Goal: Transaction & Acquisition: Download file/media

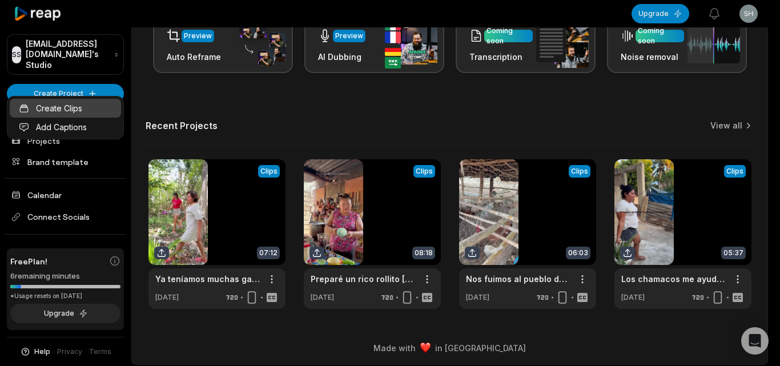
click at [101, 112] on link "Create Clips" at bounding box center [65, 108] width 111 height 19
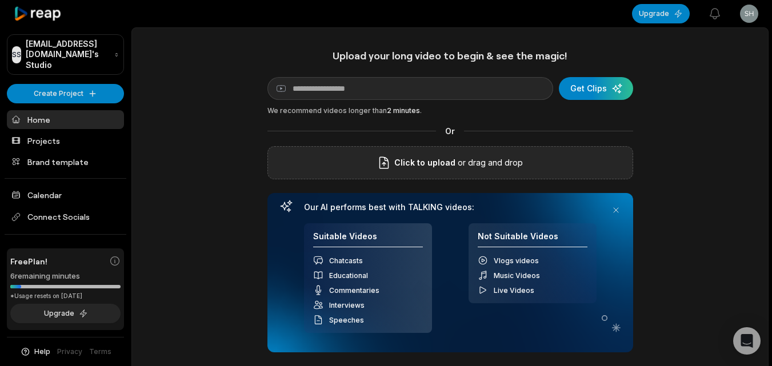
click at [304, 170] on div "Click to upload or drag and drop" at bounding box center [450, 162] width 366 height 33
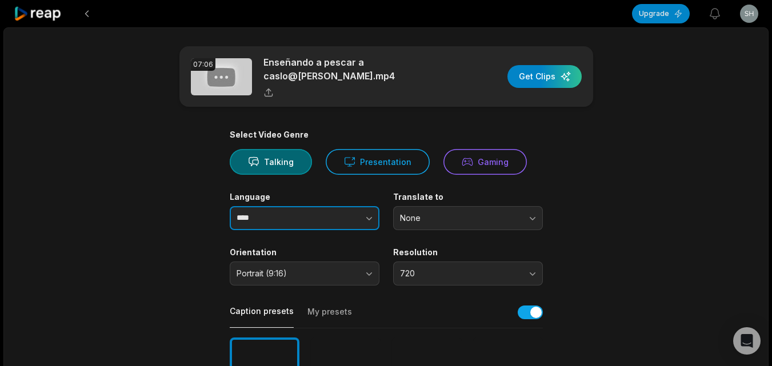
click at [362, 212] on button "button" at bounding box center [346, 218] width 65 height 24
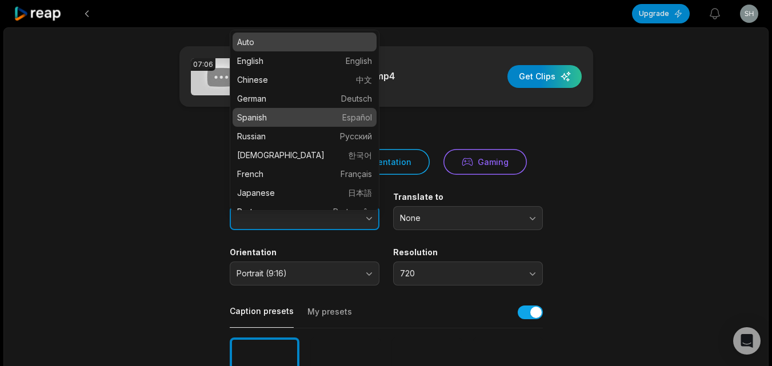
type input "*******"
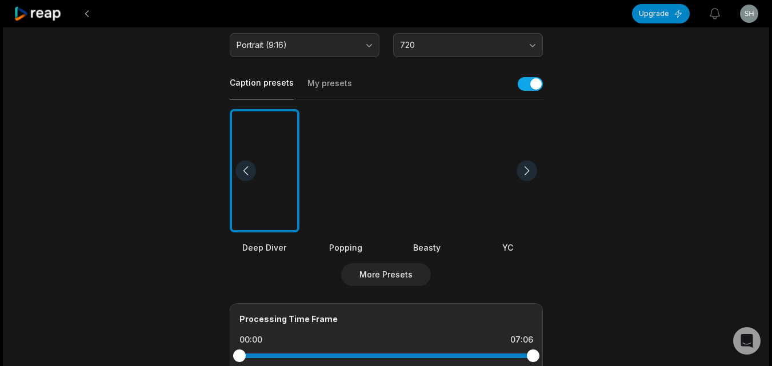
scroll to position [400, 0]
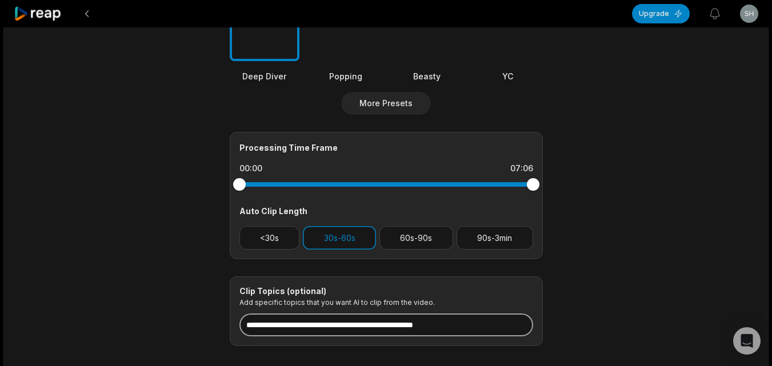
click at [356, 317] on input at bounding box center [386, 325] width 294 height 23
click at [347, 318] on input at bounding box center [386, 325] width 294 height 23
click at [350, 316] on input at bounding box center [386, 325] width 294 height 23
click at [348, 320] on input at bounding box center [386, 325] width 294 height 23
paste input "**********"
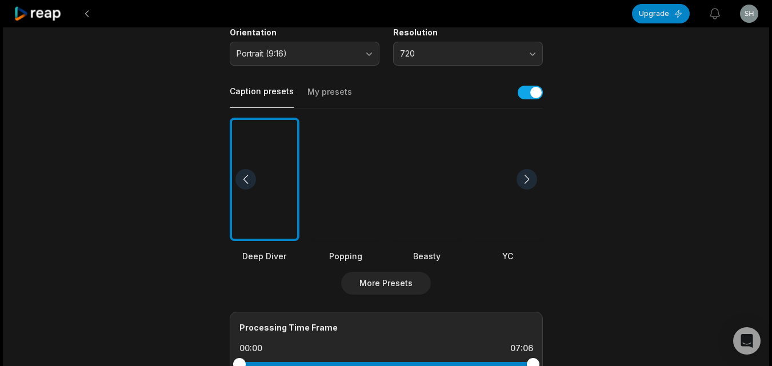
scroll to position [228, 0]
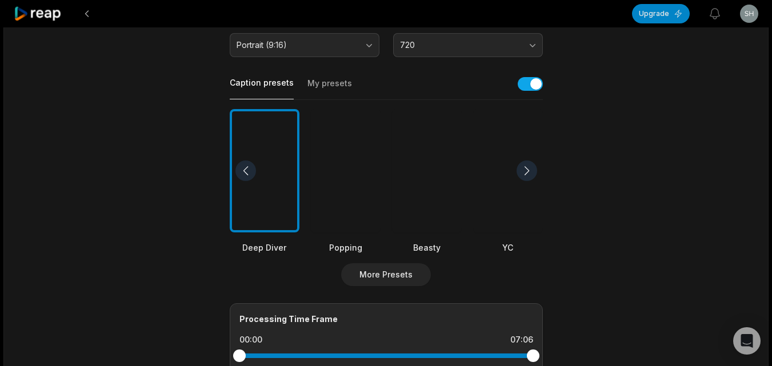
type input "**********"
click at [407, 208] on div at bounding box center [427, 171] width 70 height 124
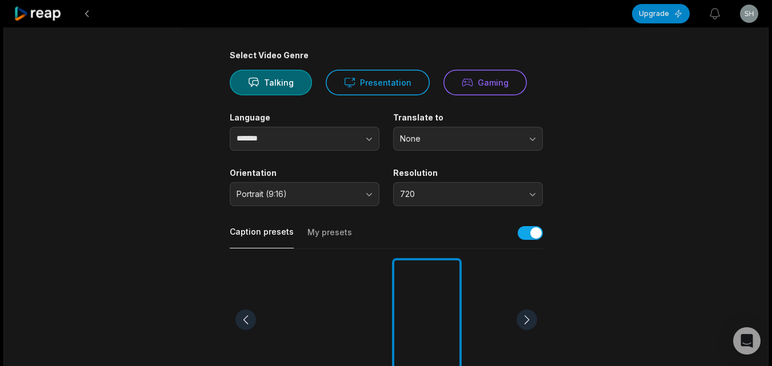
scroll to position [0, 0]
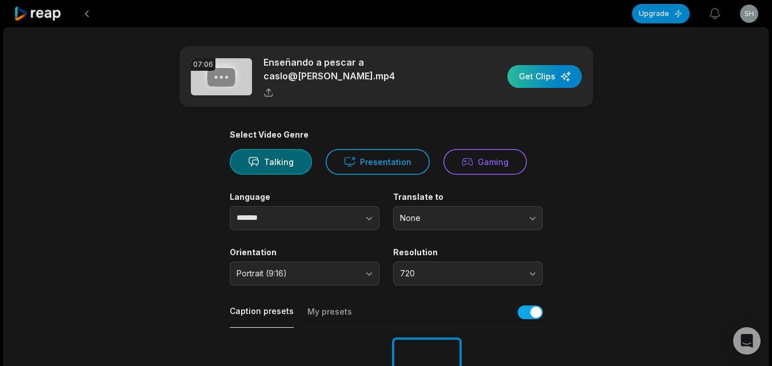
click at [525, 78] on div "button" at bounding box center [544, 76] width 74 height 23
click at [552, 78] on div "button" at bounding box center [544, 76] width 74 height 23
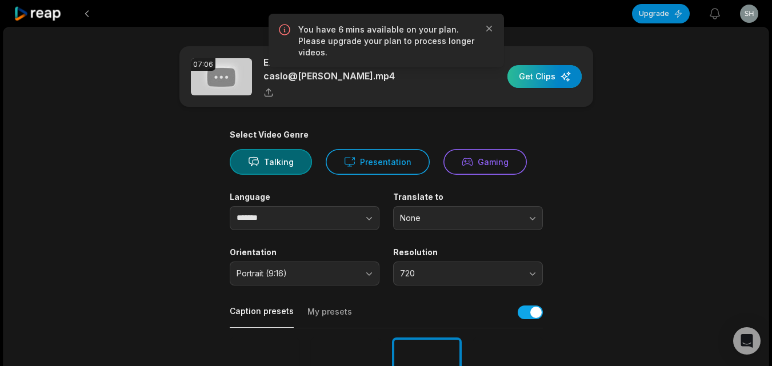
click at [539, 76] on div "button" at bounding box center [544, 76] width 74 height 23
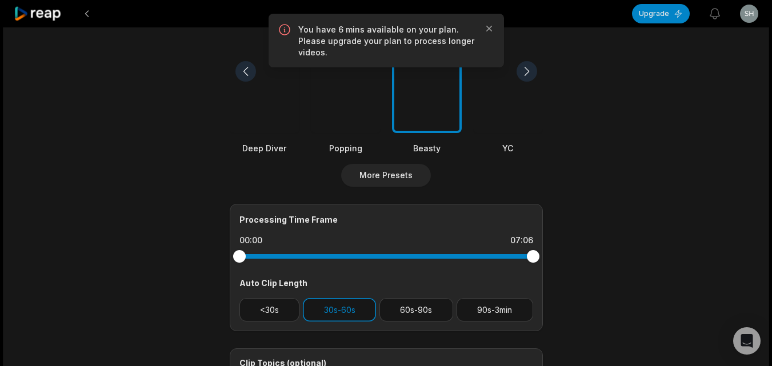
scroll to position [343, 0]
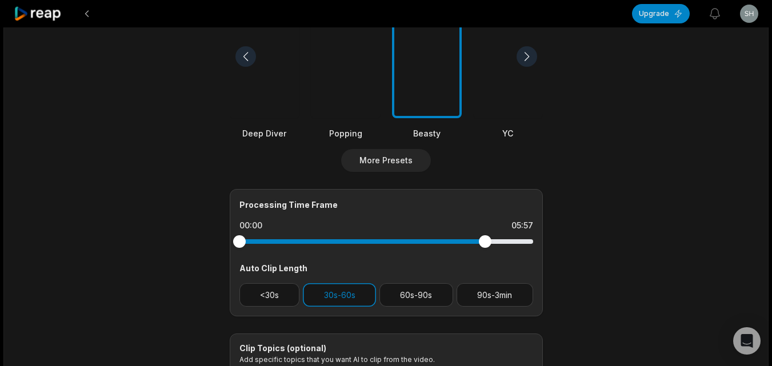
drag, startPoint x: 535, startPoint y: 244, endPoint x: 484, endPoint y: 252, distance: 51.4
click at [484, 252] on div "Processing Time Frame 00:00 05:57 Auto Clip Length <30s 30s-60s 60s-90s 90s-3min" at bounding box center [386, 252] width 313 height 127
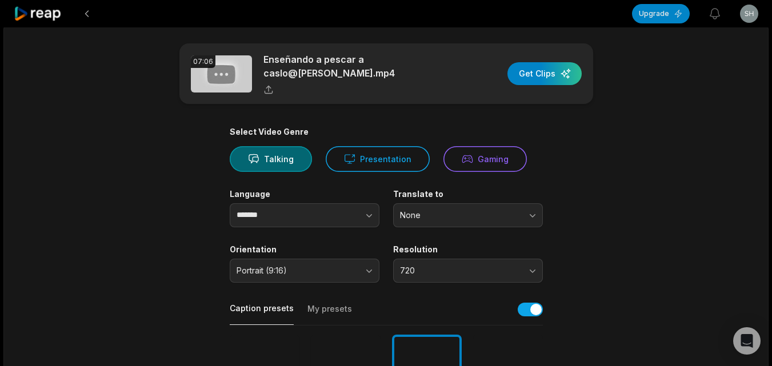
scroll to position [0, 0]
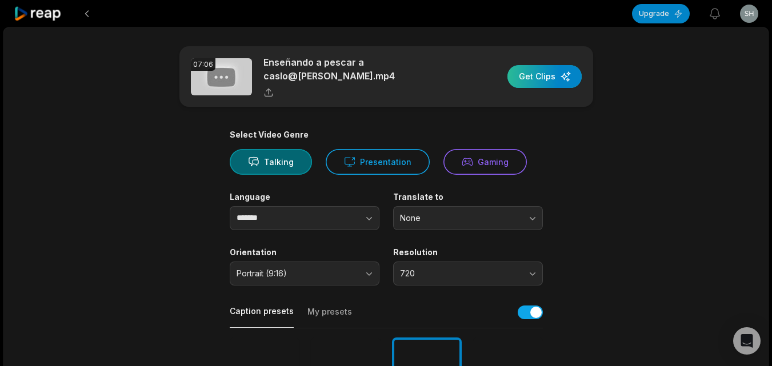
click at [547, 80] on div "button" at bounding box center [544, 76] width 74 height 23
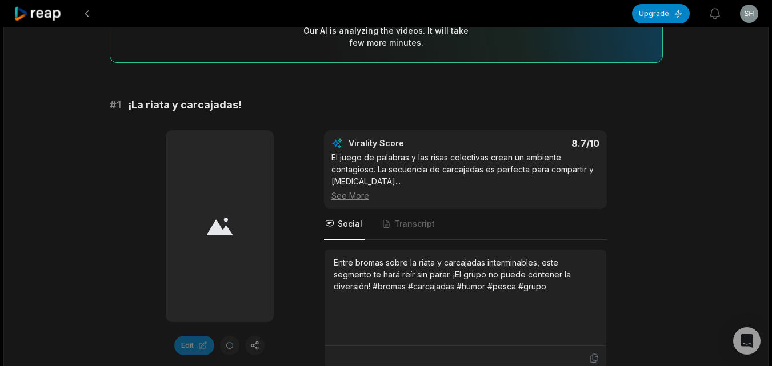
scroll to position [171, 0]
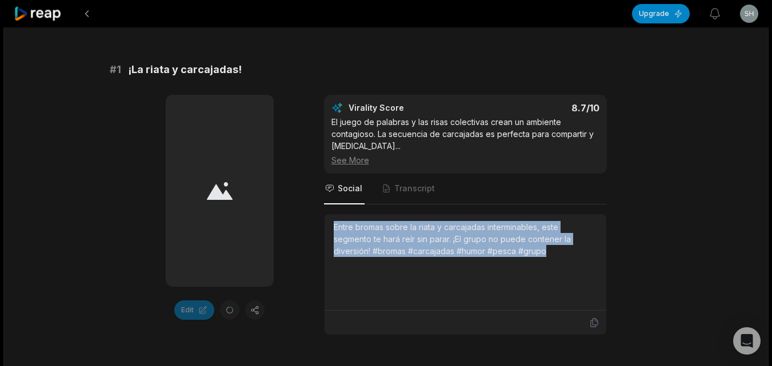
drag, startPoint x: 330, startPoint y: 227, endPoint x: 550, endPoint y: 276, distance: 224.8
click at [550, 276] on div "Entre bromas sobre la riata y carcajadas interminables, este segmento te hará r…" at bounding box center [465, 262] width 282 height 97
drag, startPoint x: 547, startPoint y: 284, endPoint x: 530, endPoint y: 286, distance: 17.2
click at [547, 285] on div "Entre bromas sobre la riata y carcajadas interminables, este segmento te hará r…" at bounding box center [465, 262] width 263 height 82
click at [330, 222] on div "Entre bromas sobre la riata y carcajadas interminables, este segmento te hará r…" at bounding box center [465, 262] width 282 height 97
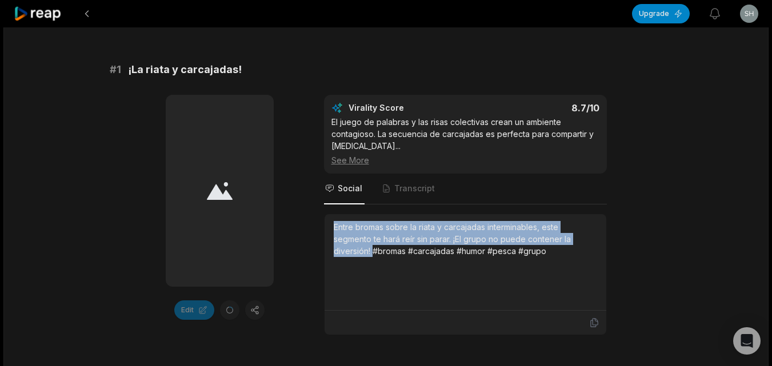
drag, startPoint x: 332, startPoint y: 226, endPoint x: 372, endPoint y: 254, distance: 48.3
click at [372, 254] on div "Entre bromas sobre la riata y carcajadas interminables, este segmento te hará r…" at bounding box center [465, 262] width 282 height 97
copy div "Entre bromas sobre la riata y carcajadas interminables, este segmento te hará r…"
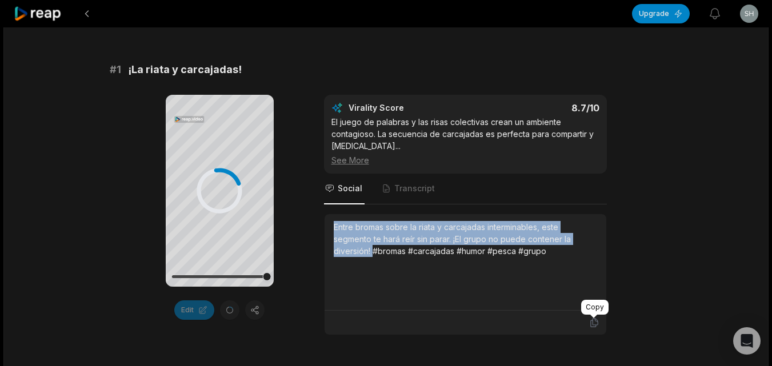
click at [592, 326] on icon at bounding box center [594, 323] width 10 height 10
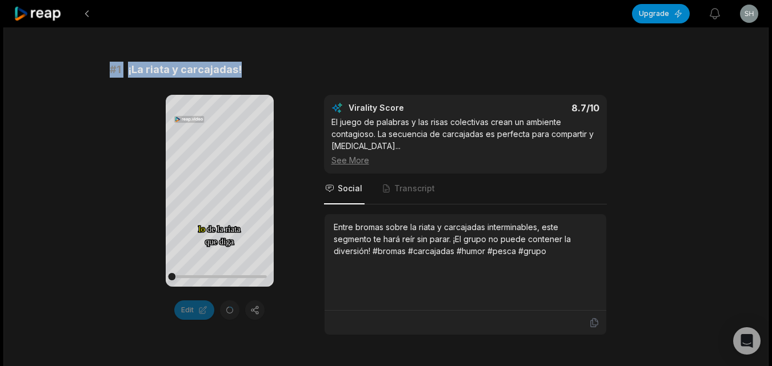
drag, startPoint x: 239, startPoint y: 66, endPoint x: 110, endPoint y: 71, distance: 129.8
click at [110, 71] on div "# 1 ¡La riata y carcajadas!" at bounding box center [386, 70] width 553 height 16
click at [298, 63] on div "# 1 ¡La riata y carcajadas!" at bounding box center [386, 70] width 553 height 16
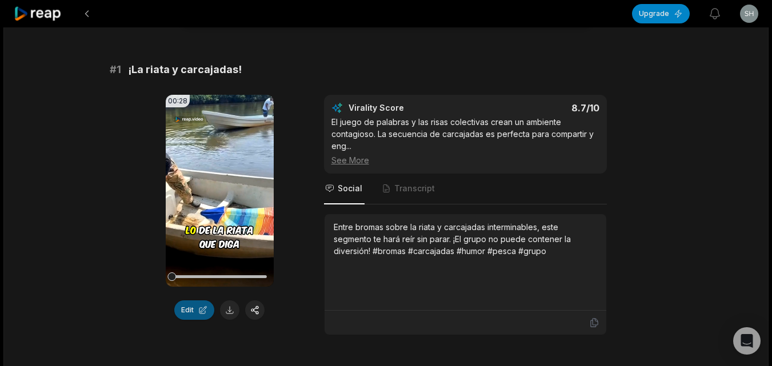
click at [184, 312] on button "Edit" at bounding box center [194, 309] width 40 height 19
click at [186, 309] on button "Edit" at bounding box center [194, 309] width 40 height 19
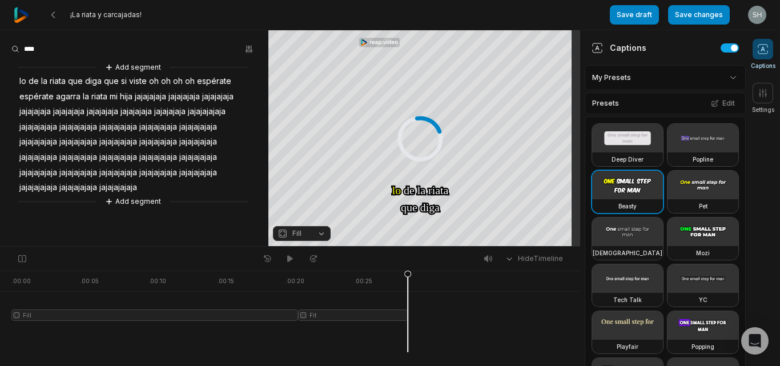
click at [620, 48] on div "Captions" at bounding box center [619, 48] width 55 height 12
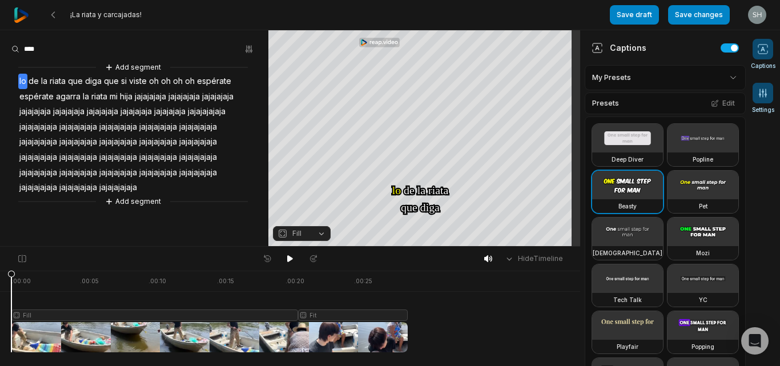
click at [758, 95] on icon at bounding box center [762, 92] width 11 height 11
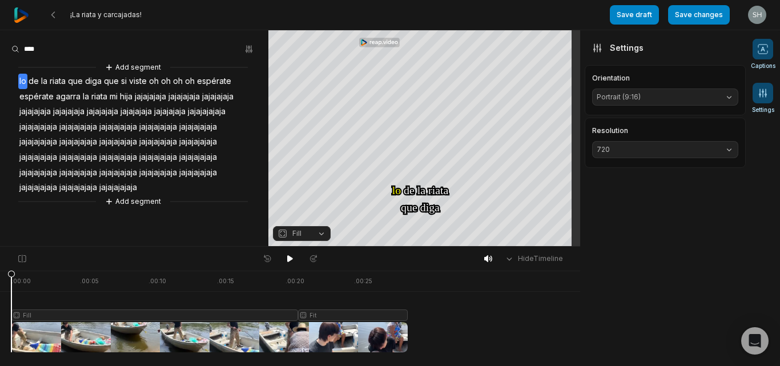
click at [758, 54] on icon at bounding box center [762, 48] width 11 height 11
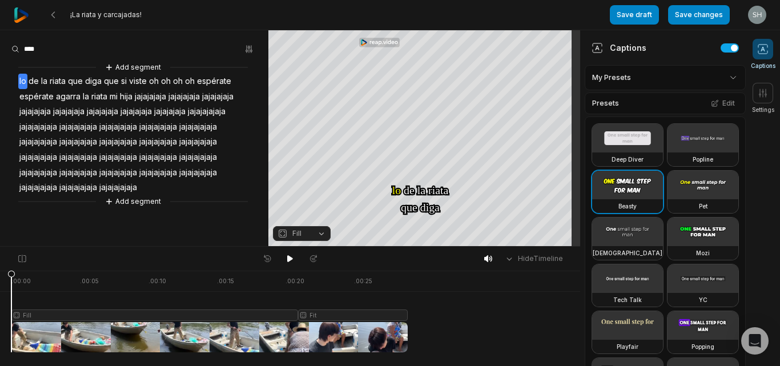
click at [700, 80] on html "¡La riata y carcajadas! Save draft Save changes Open user menu Captions Setting…" at bounding box center [390, 183] width 780 height 366
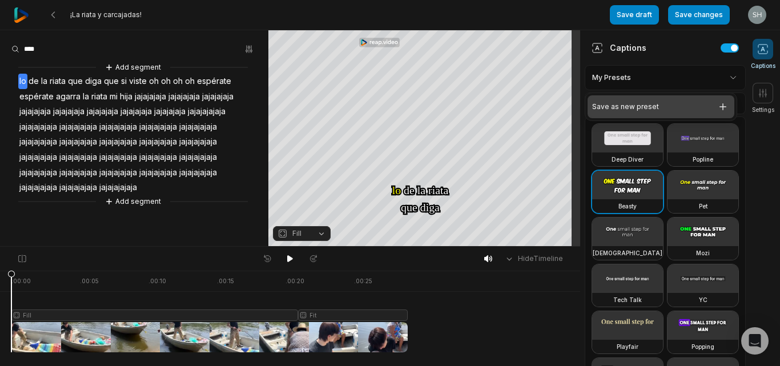
click at [699, 105] on div "Save as new preset" at bounding box center [661, 106] width 147 height 23
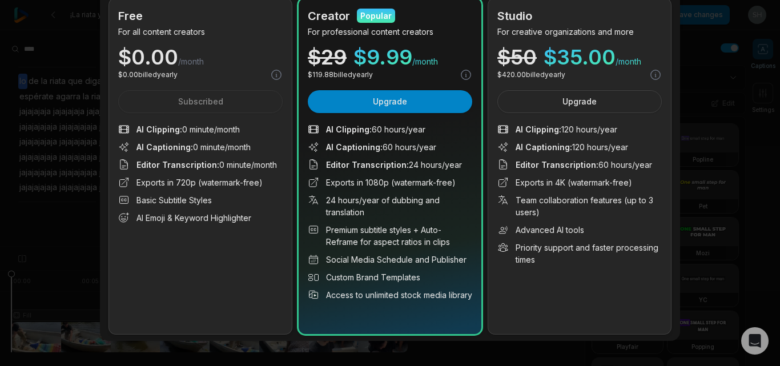
scroll to position [114, 0]
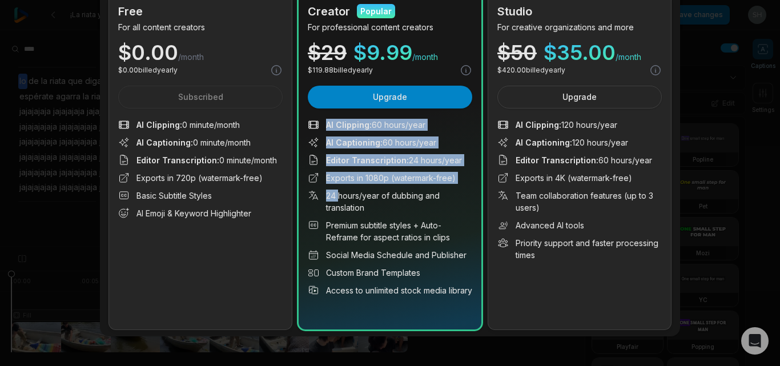
drag, startPoint x: 319, startPoint y: 116, endPoint x: 334, endPoint y: 191, distance: 76.7
click at [334, 191] on div "Creator Popular For professional content creators $ 29 $ 9.99 /month $ 119.88 b…" at bounding box center [390, 162] width 183 height 336
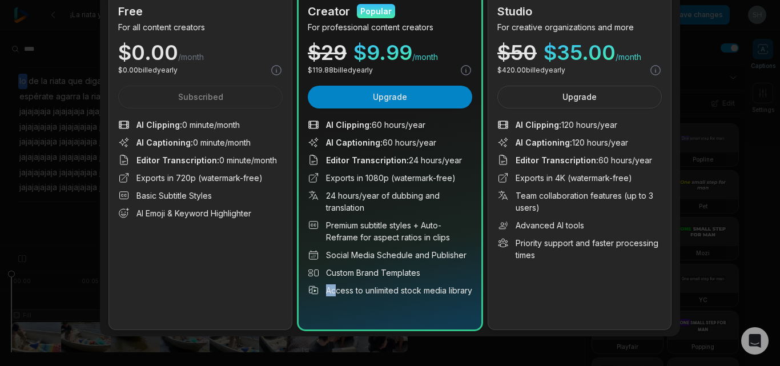
drag, startPoint x: 350, startPoint y: 301, endPoint x: 319, endPoint y: 302, distance: 30.9
click at [322, 296] on li "Access to unlimited stock media library" at bounding box center [390, 290] width 165 height 12
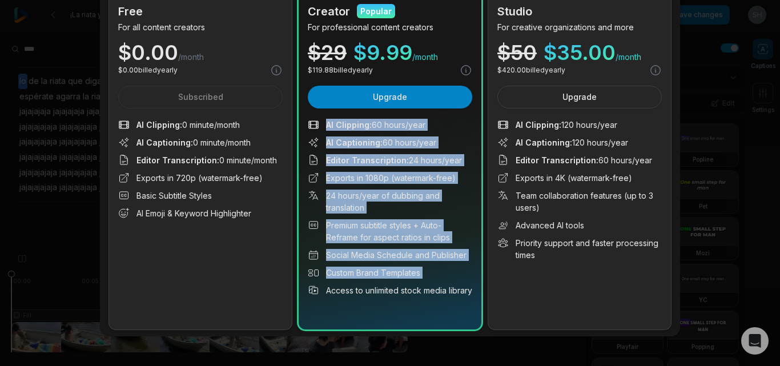
drag, startPoint x: 318, startPoint y: 125, endPoint x: 418, endPoint y: 296, distance: 198.7
click at [406, 296] on ul "AI Clipping : 60 hours/year AI Captioning : 60 hours/year Editor Transcription …" at bounding box center [390, 208] width 165 height 178
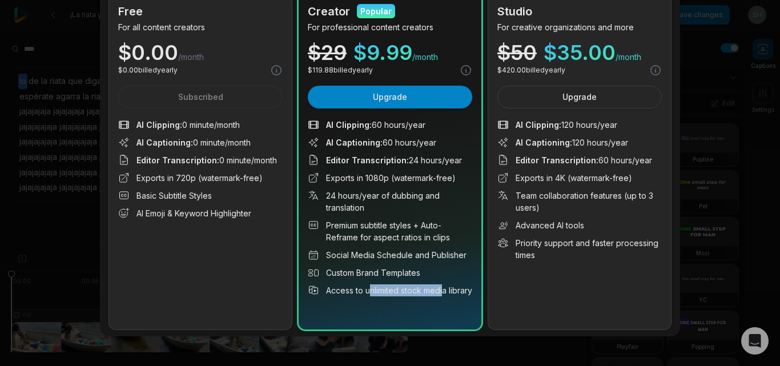
drag, startPoint x: 441, startPoint y: 291, endPoint x: 367, endPoint y: 292, distance: 74.3
click at [367, 292] on li "Access to unlimited stock media library" at bounding box center [390, 290] width 165 height 12
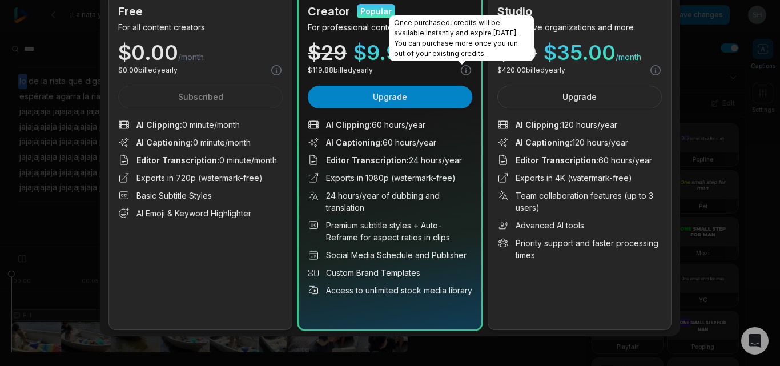
click at [461, 73] on icon at bounding box center [466, 70] width 13 height 13
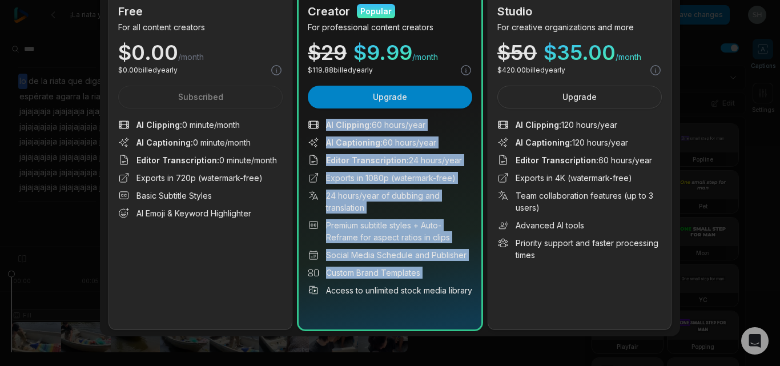
drag, startPoint x: 322, startPoint y: 121, endPoint x: 404, endPoint y: 303, distance: 200.7
click at [404, 296] on ul "AI Clipping : 60 hours/year AI Captioning : 60 hours/year Editor Transcription …" at bounding box center [390, 208] width 165 height 178
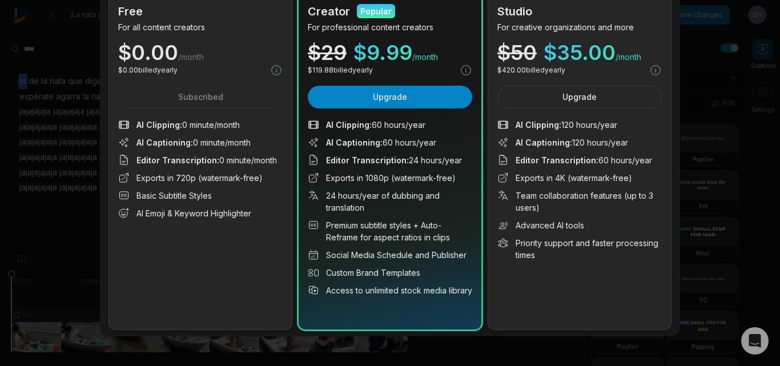
click at [724, 126] on div "Upgrade your plan Monthly Use setting Yearly Save up to 40% Add promo code Free…" at bounding box center [390, 127] width 780 height 482
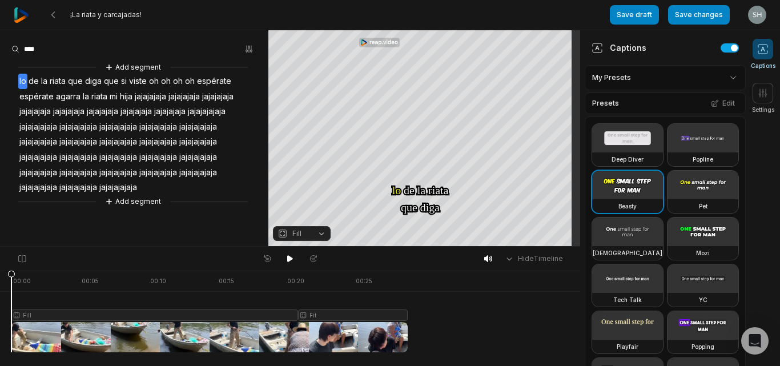
click at [103, 16] on span "¡La riata y carcajadas!" at bounding box center [105, 14] width 71 height 9
click at [134, 18] on span "¡La riata y carcajadas!" at bounding box center [105, 14] width 71 height 9
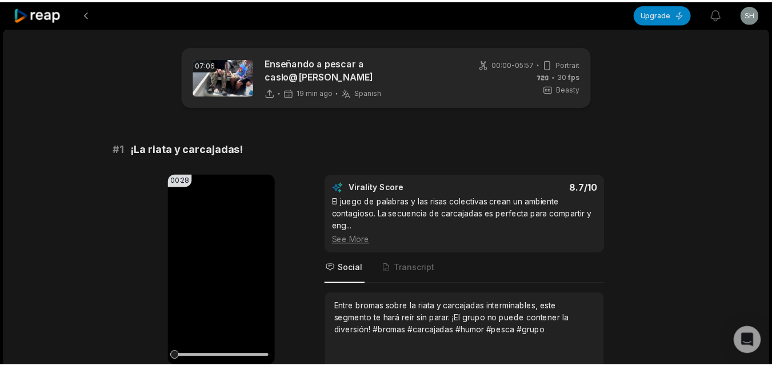
scroll to position [79, 0]
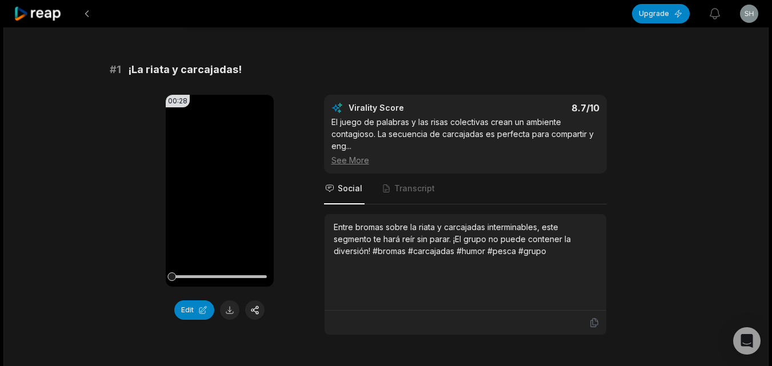
drag, startPoint x: 588, startPoint y: 320, endPoint x: 426, endPoint y: 306, distance: 162.9
click at [588, 321] on div at bounding box center [465, 323] width 268 height 10
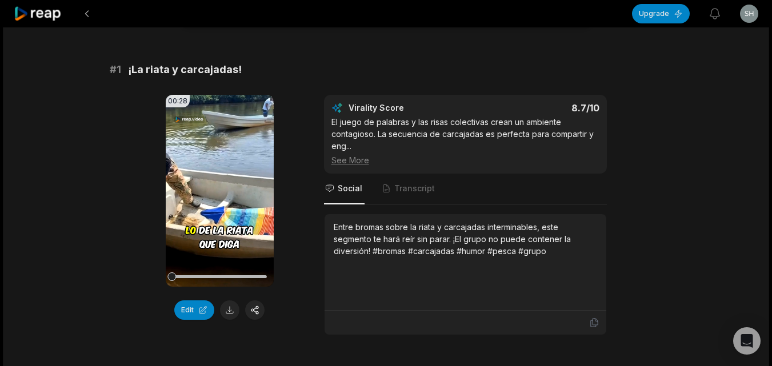
click at [592, 326] on icon at bounding box center [594, 323] width 10 height 10
click at [227, 305] on button at bounding box center [229, 309] width 19 height 19
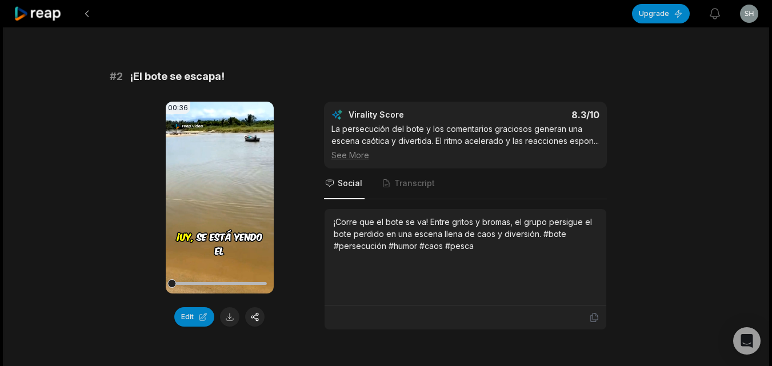
scroll to position [479, 0]
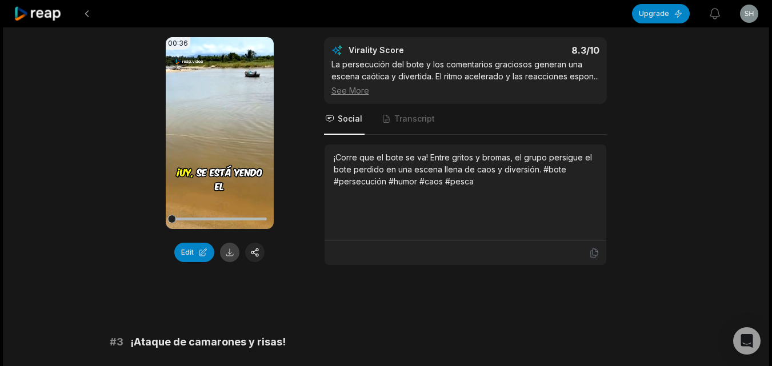
click at [229, 250] on button at bounding box center [229, 252] width 19 height 19
click at [589, 251] on icon at bounding box center [594, 253] width 10 height 10
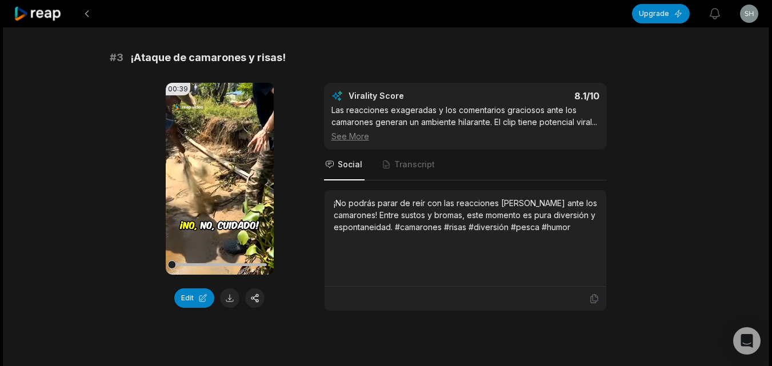
scroll to position [765, 0]
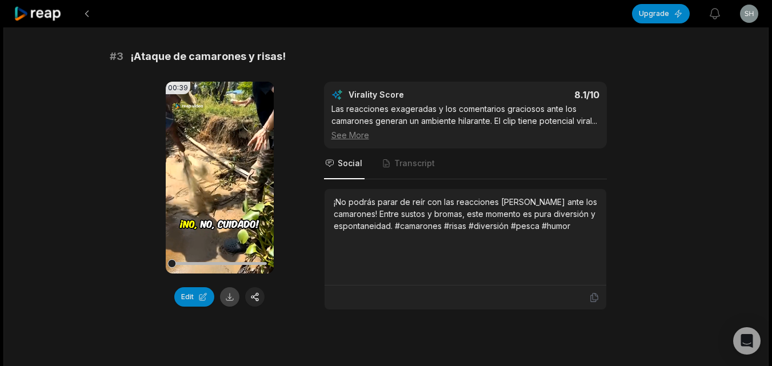
click at [228, 292] on button at bounding box center [229, 296] width 19 height 19
click at [593, 302] on icon at bounding box center [593, 298] width 7 height 9
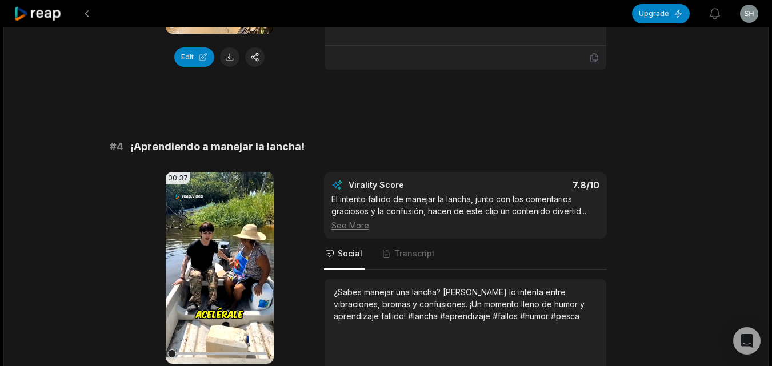
scroll to position [1050, 0]
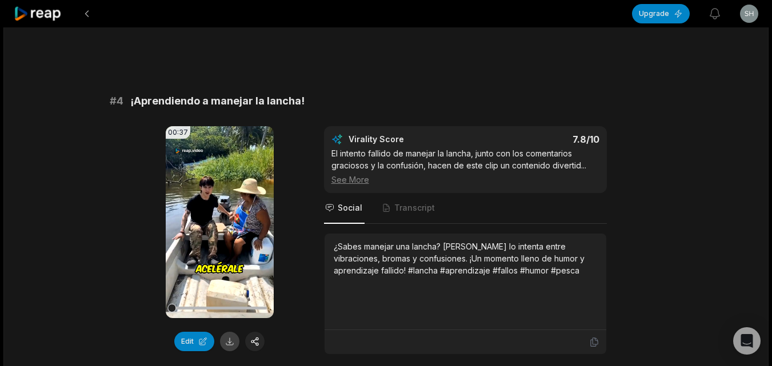
click at [231, 351] on button at bounding box center [229, 341] width 19 height 19
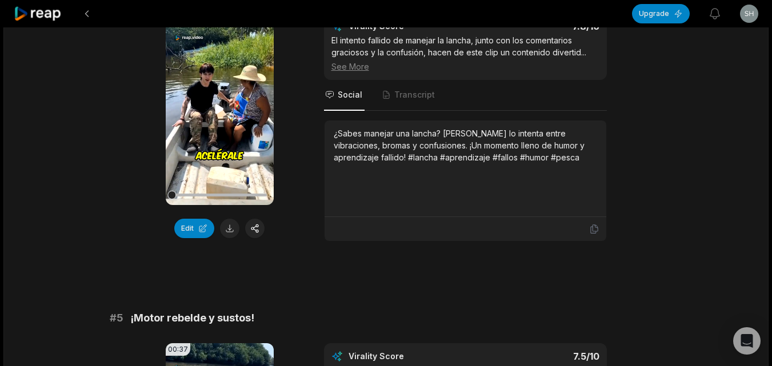
scroll to position [1165, 0]
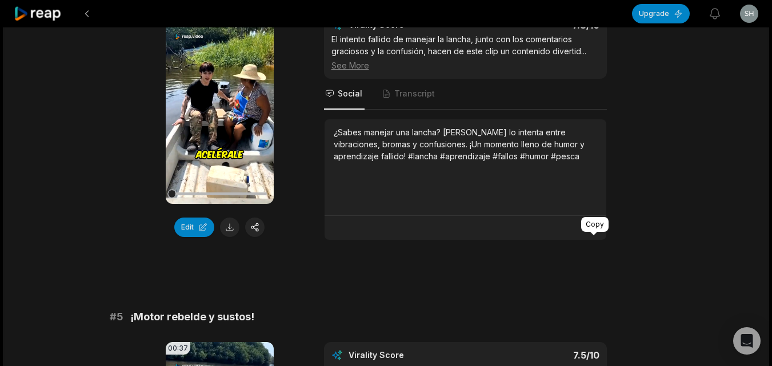
click at [592, 233] on icon at bounding box center [594, 228] width 10 height 10
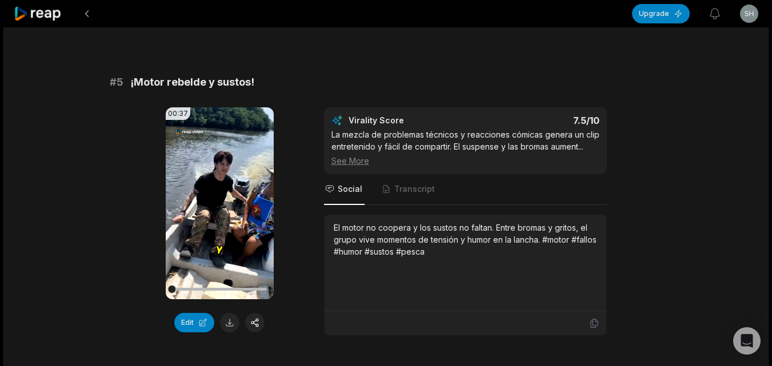
scroll to position [1393, 0]
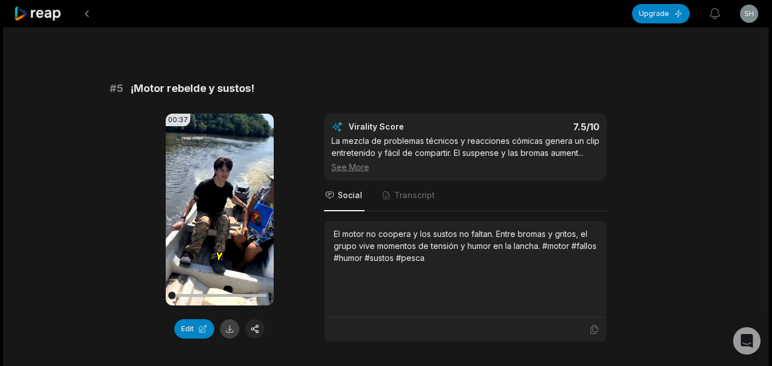
click at [226, 339] on button at bounding box center [229, 328] width 19 height 19
click at [592, 335] on icon at bounding box center [594, 329] width 10 height 10
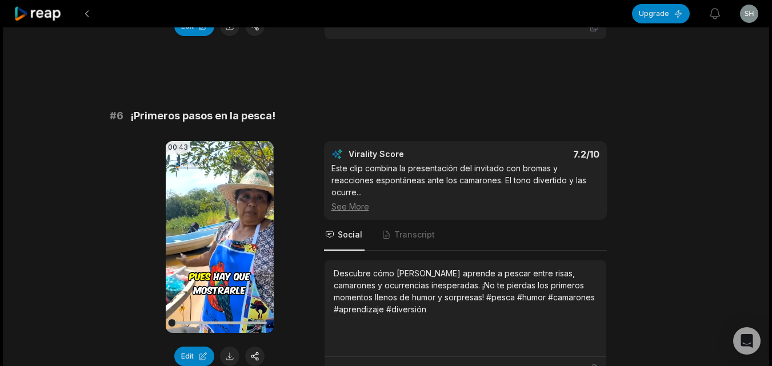
scroll to position [1736, 0]
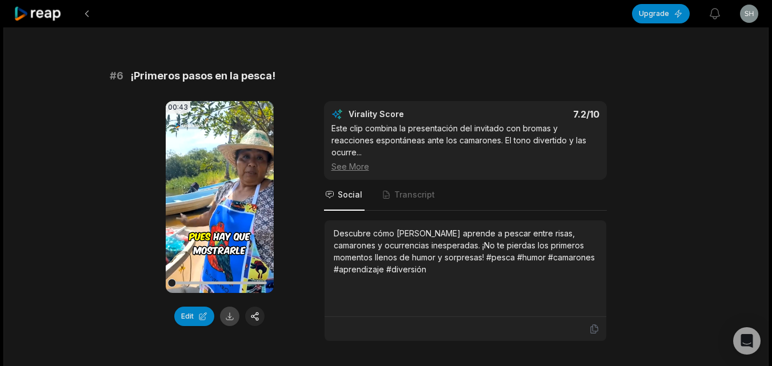
click at [232, 326] on button at bounding box center [229, 316] width 19 height 19
click at [589, 334] on icon at bounding box center [594, 329] width 10 height 10
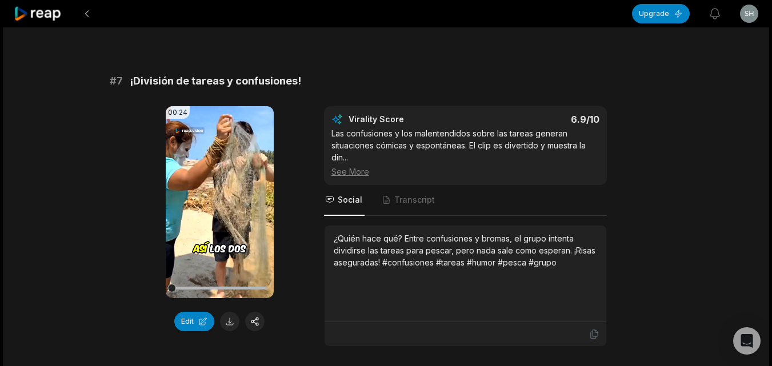
scroll to position [2136, 0]
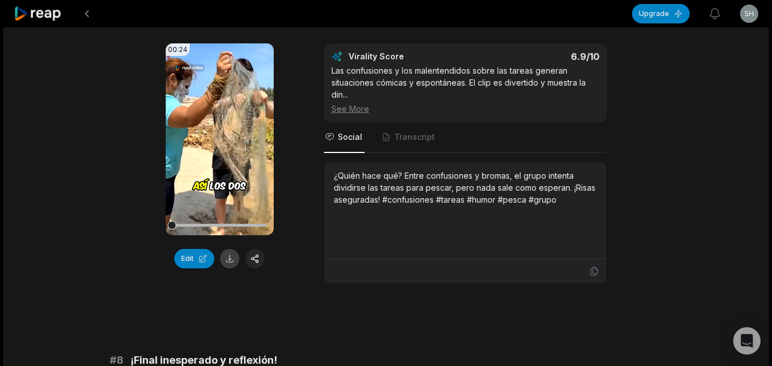
click at [226, 268] on button at bounding box center [229, 258] width 19 height 19
click at [592, 276] on icon at bounding box center [593, 271] width 7 height 9
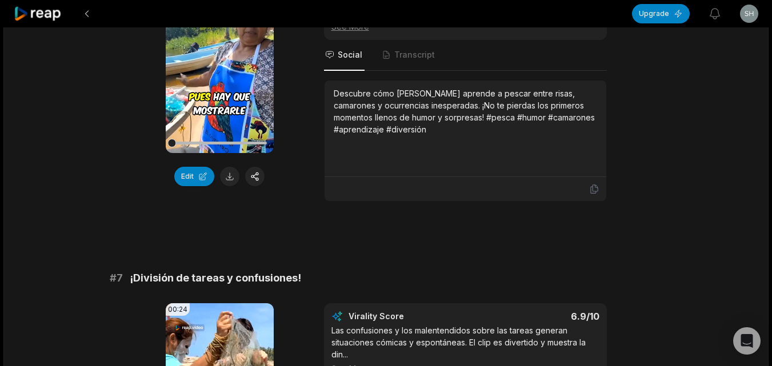
scroll to position [1850, 0]
